Goal: Book appointment/travel/reservation

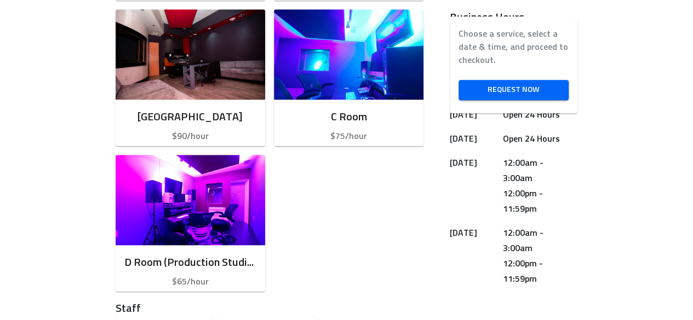
scroll to position [477, 0]
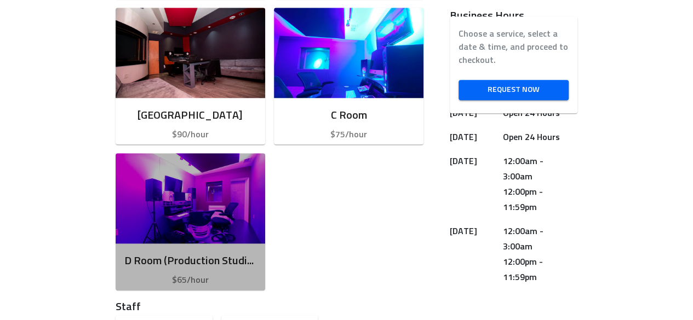
click at [248, 205] on img "button" at bounding box center [190, 198] width 149 height 90
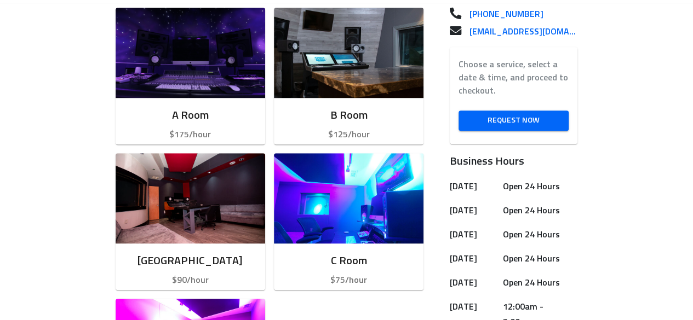
scroll to position [330, 0]
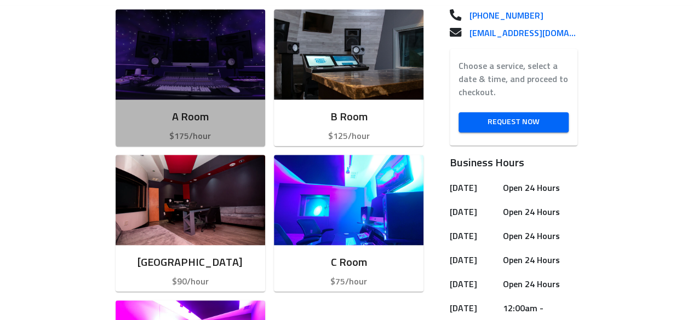
click at [236, 85] on img "button" at bounding box center [190, 54] width 149 height 90
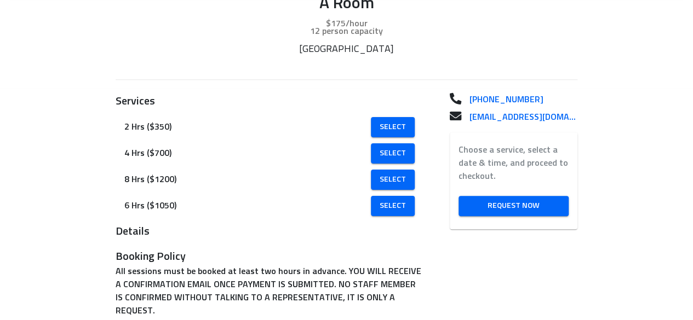
scroll to position [186, 0]
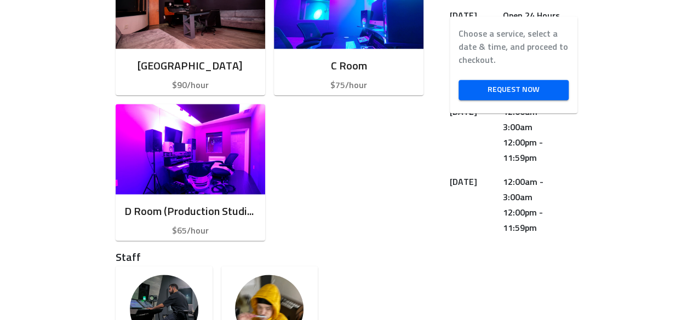
scroll to position [534, 0]
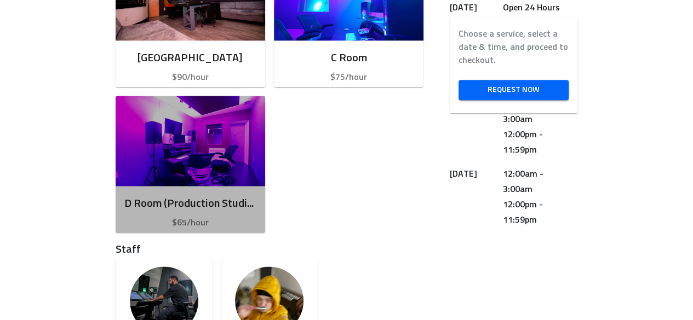
click at [233, 195] on h6 "D Room (Production Studio ONLY) NO ENGINEER INCLUDED" at bounding box center [190, 204] width 132 height 18
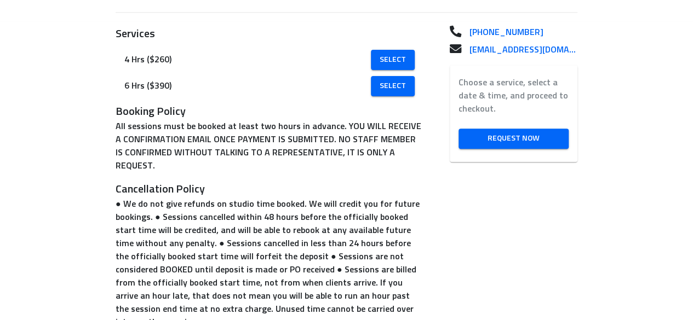
scroll to position [255, 0]
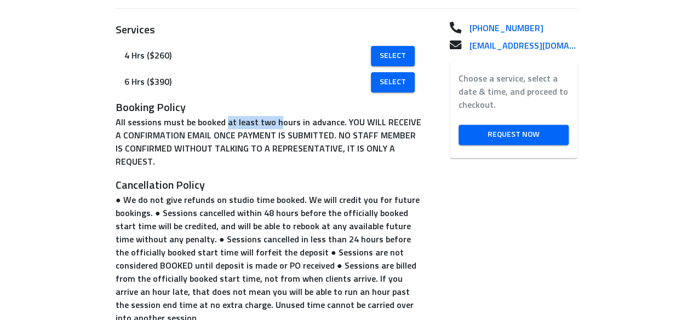
drag, startPoint x: 225, startPoint y: 121, endPoint x: 273, endPoint y: 122, distance: 47.7
click at [273, 122] on p "All sessions must be booked at least two hours in advance. YOU WILL RECEIVE A C…" at bounding box center [270, 142] width 308 height 53
click at [158, 119] on p "All sessions must be booked at least two hours in advance. YOU WILL RECEIVE A C…" at bounding box center [270, 142] width 308 height 53
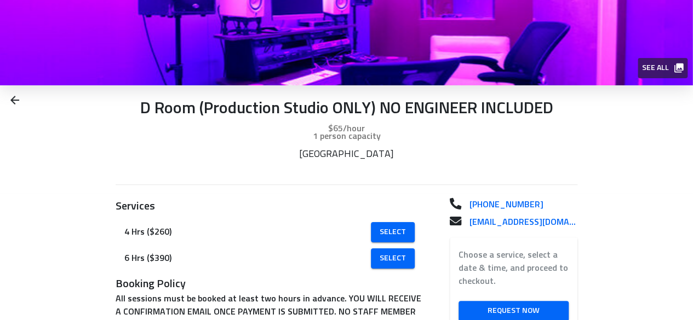
scroll to position [78, 0]
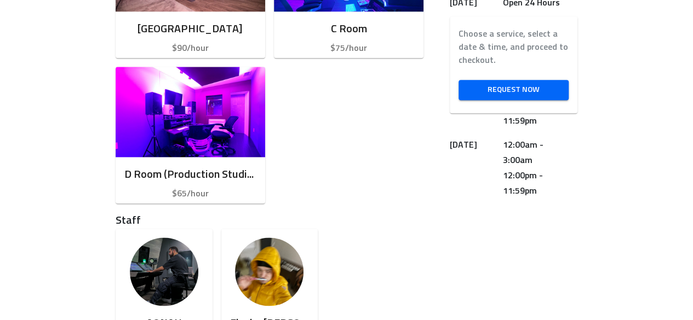
scroll to position [574, 0]
